Goal: Check status: Check status

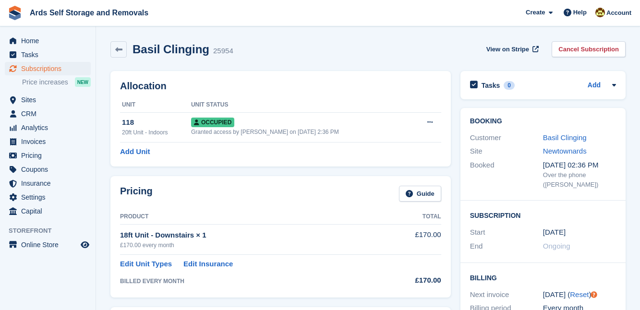
scroll to position [200, 0]
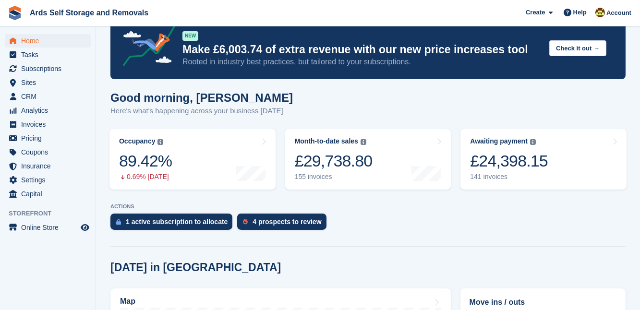
scroll to position [35, 0]
